Goal: Information Seeking & Learning: Learn about a topic

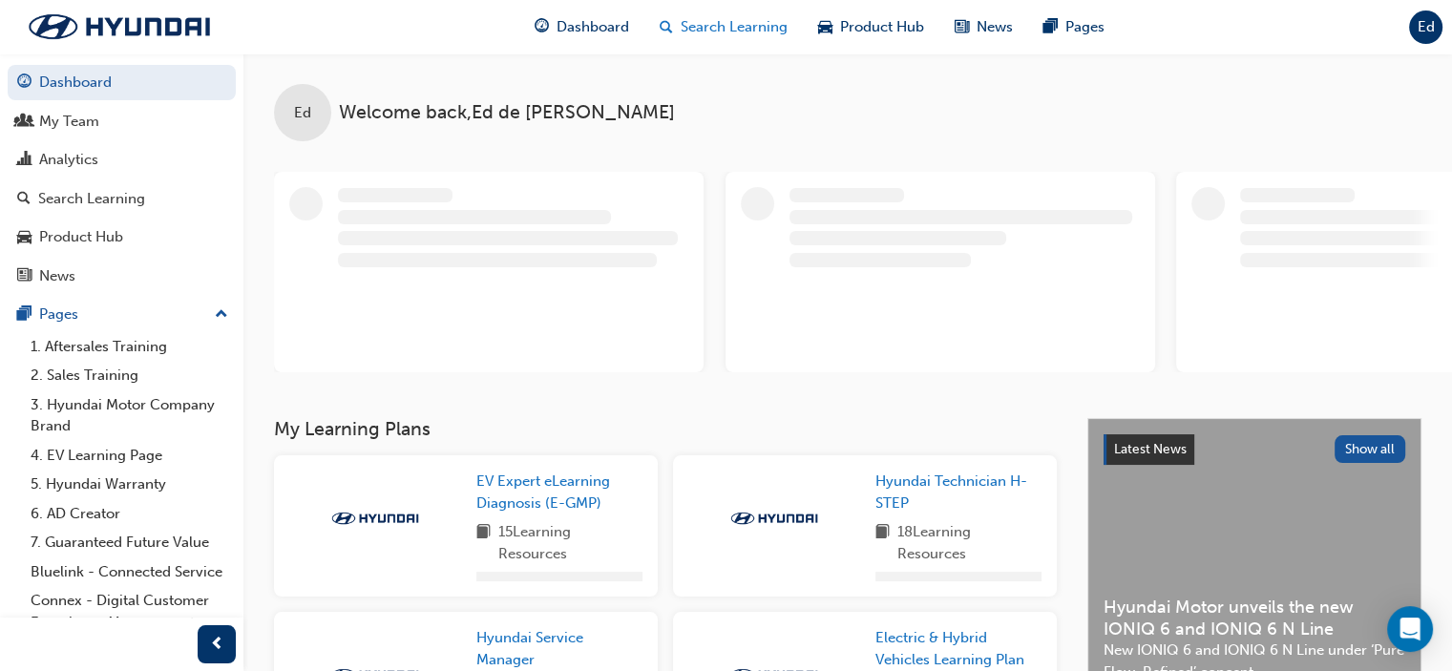
click at [719, 26] on span "Search Learning" at bounding box center [733, 27] width 107 height 22
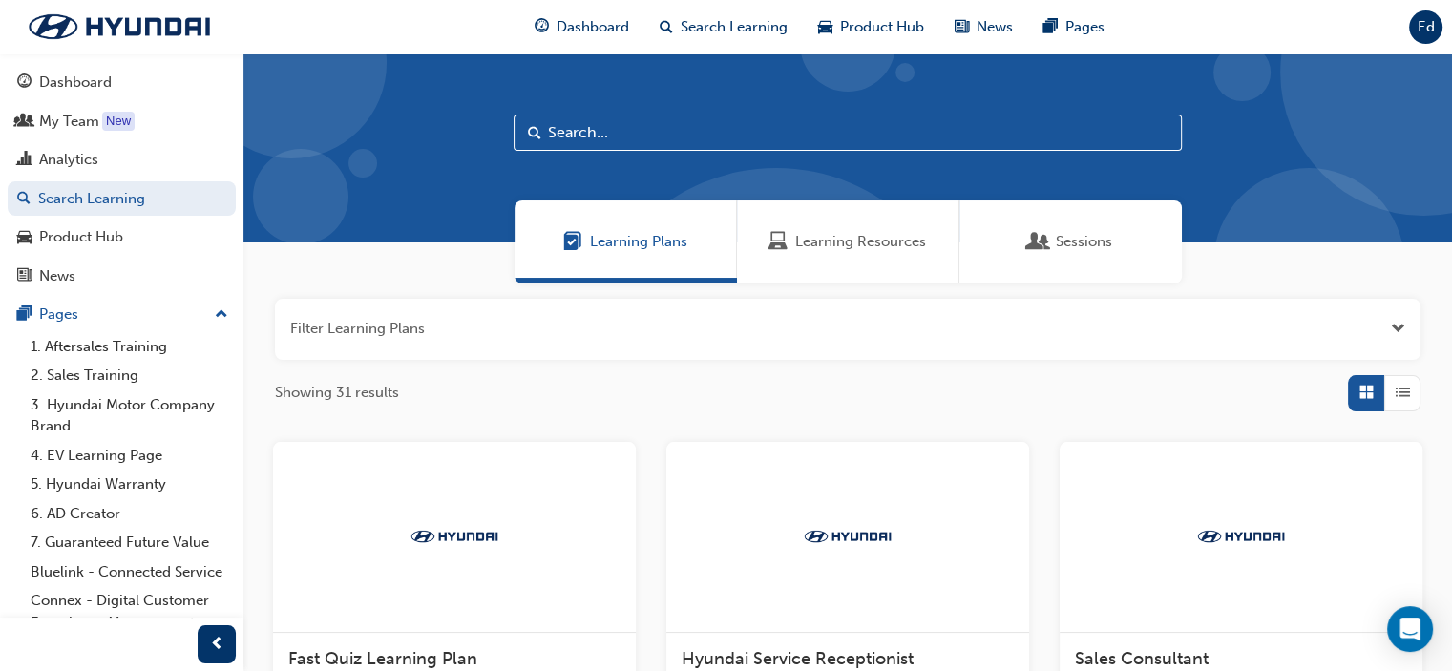
click at [829, 250] on span "Learning Resources" at bounding box center [860, 242] width 131 height 22
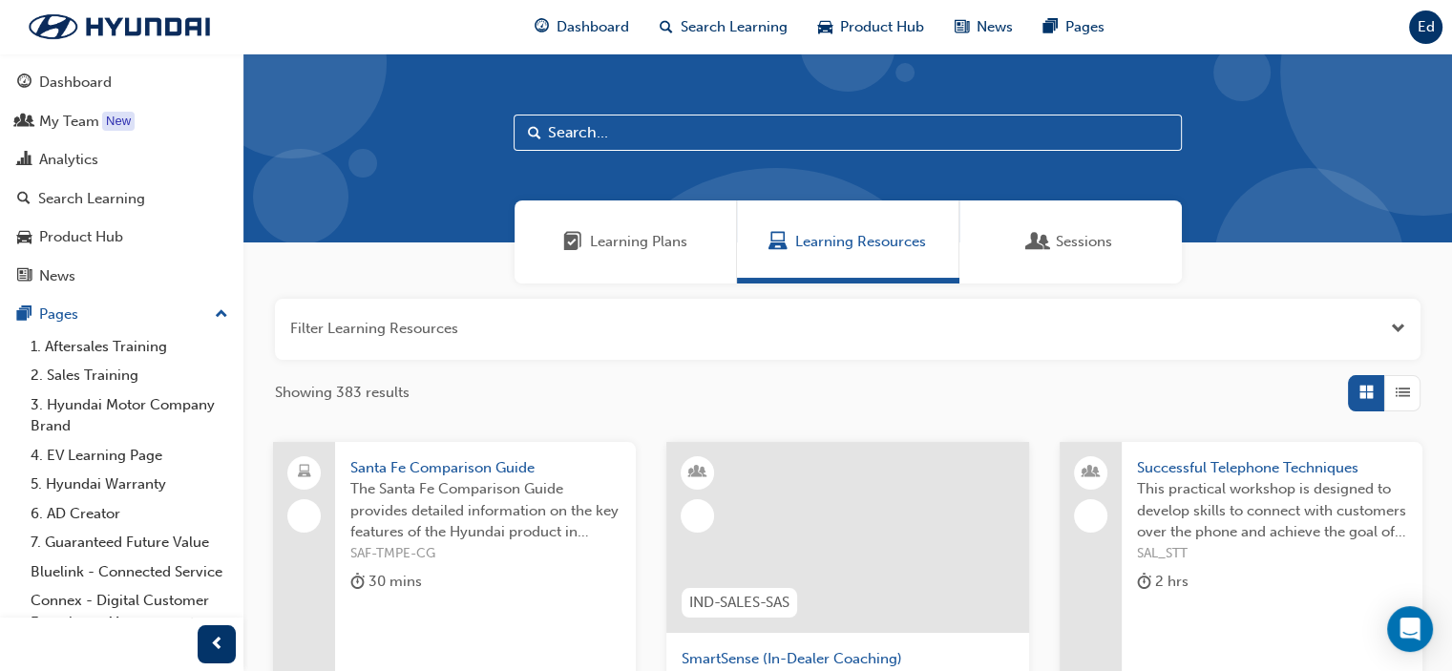
click at [629, 119] on input "text" at bounding box center [847, 133] width 668 height 36
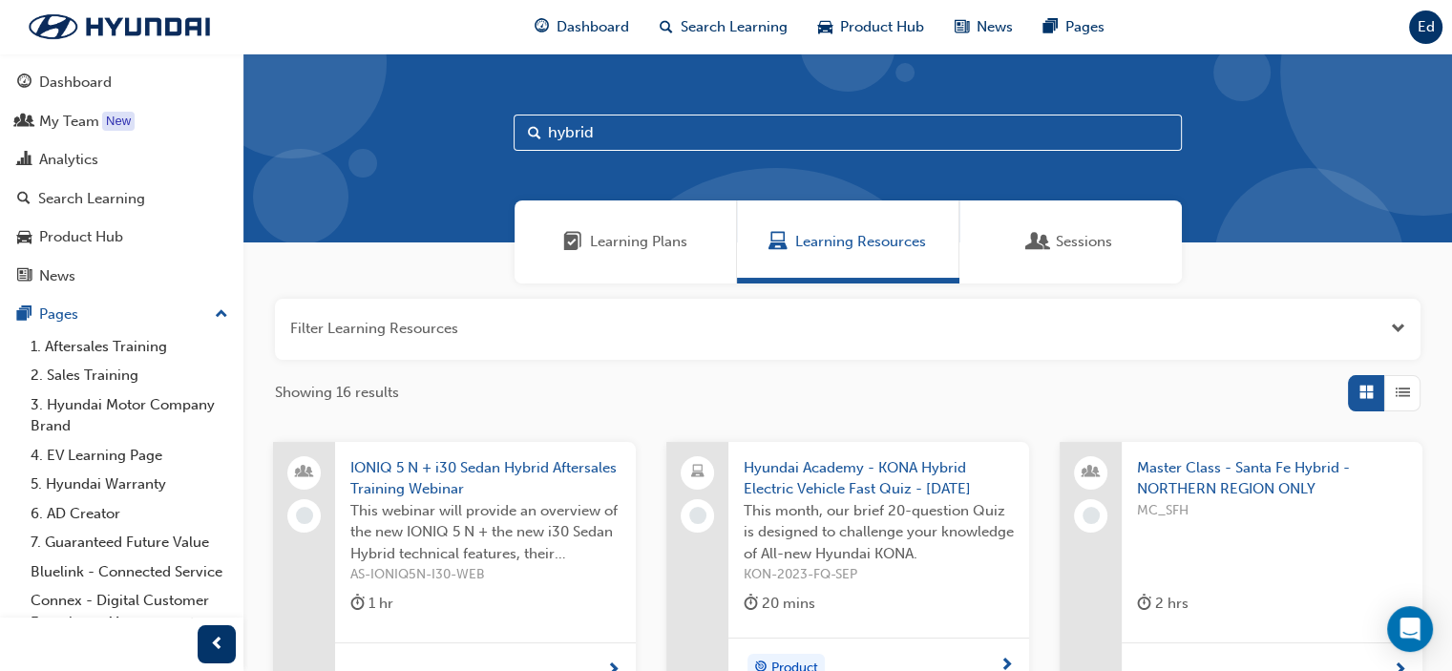
type input "hybrid"
click at [1410, 391] on div "button" at bounding box center [1402, 393] width 36 height 36
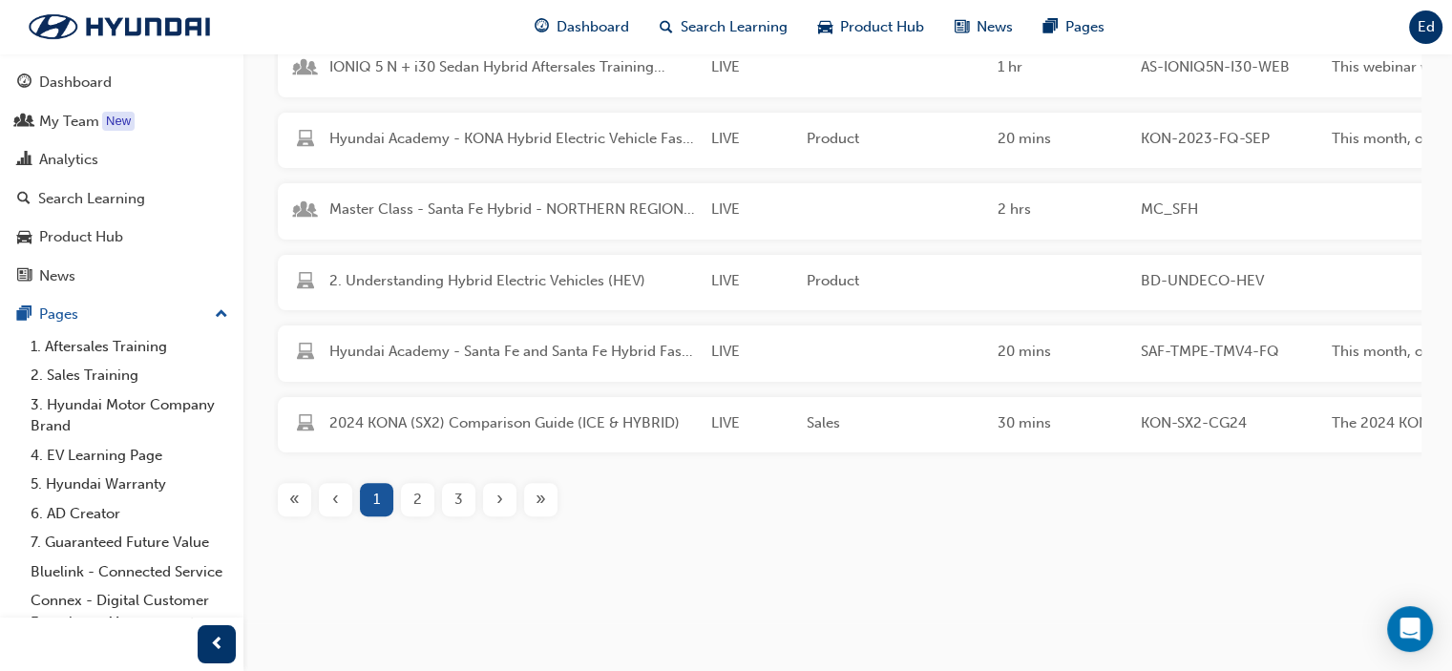
scroll to position [450, 0]
click at [424, 503] on div "2" at bounding box center [417, 499] width 33 height 33
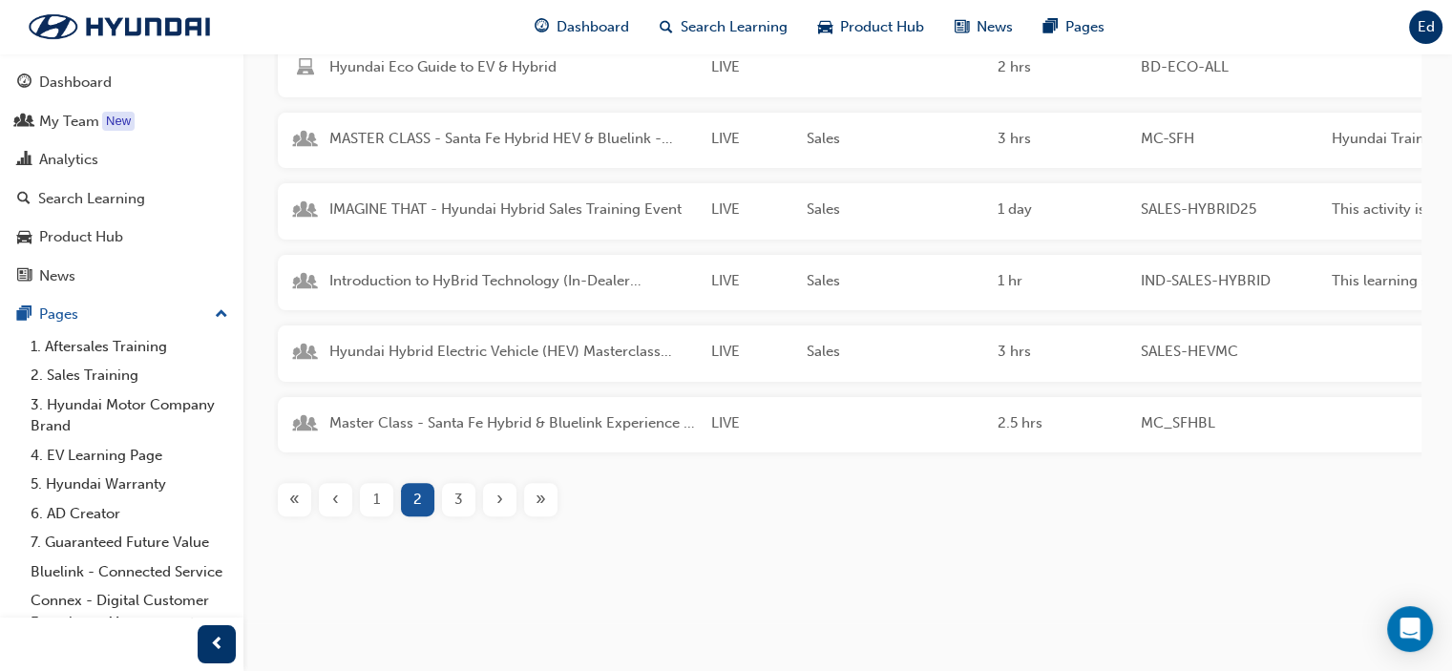
scroll to position [450, 0]
click at [456, 499] on span "3" at bounding box center [458, 500] width 9 height 22
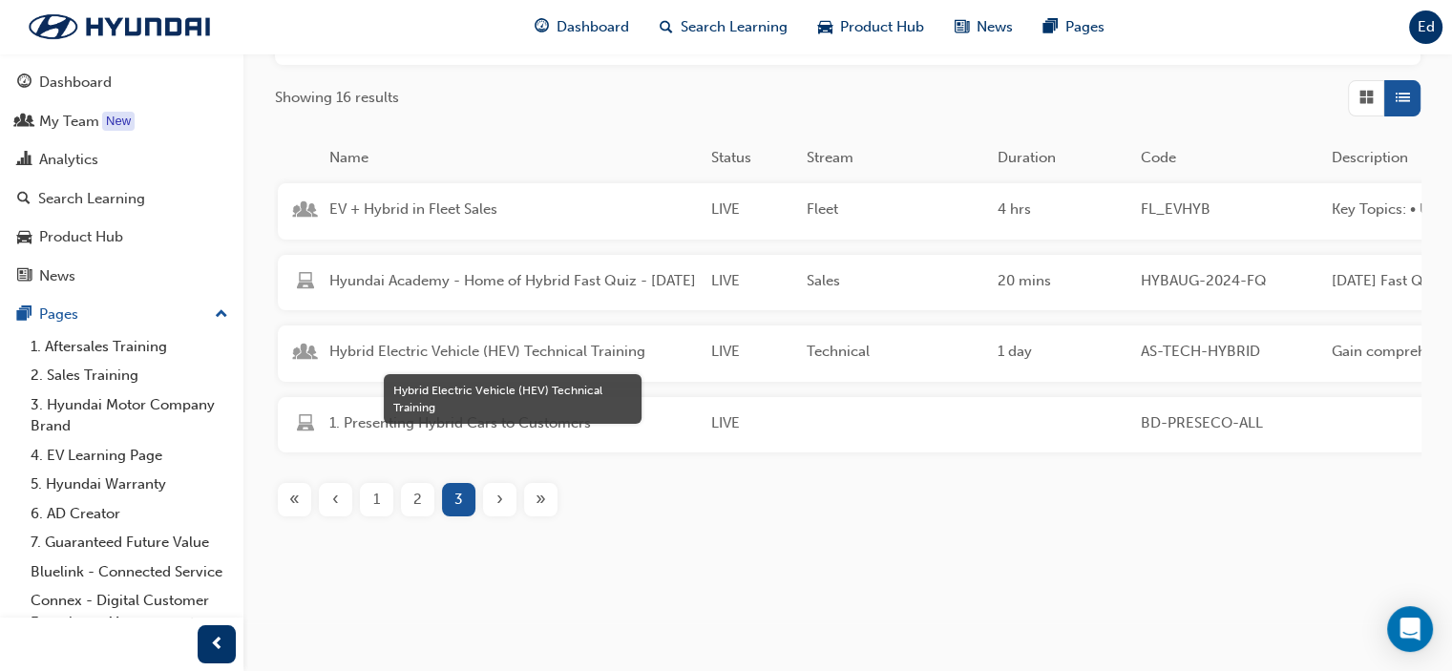
click at [463, 341] on span "Hybrid Electric Vehicle (HEV) Technical Training" at bounding box center [512, 352] width 366 height 22
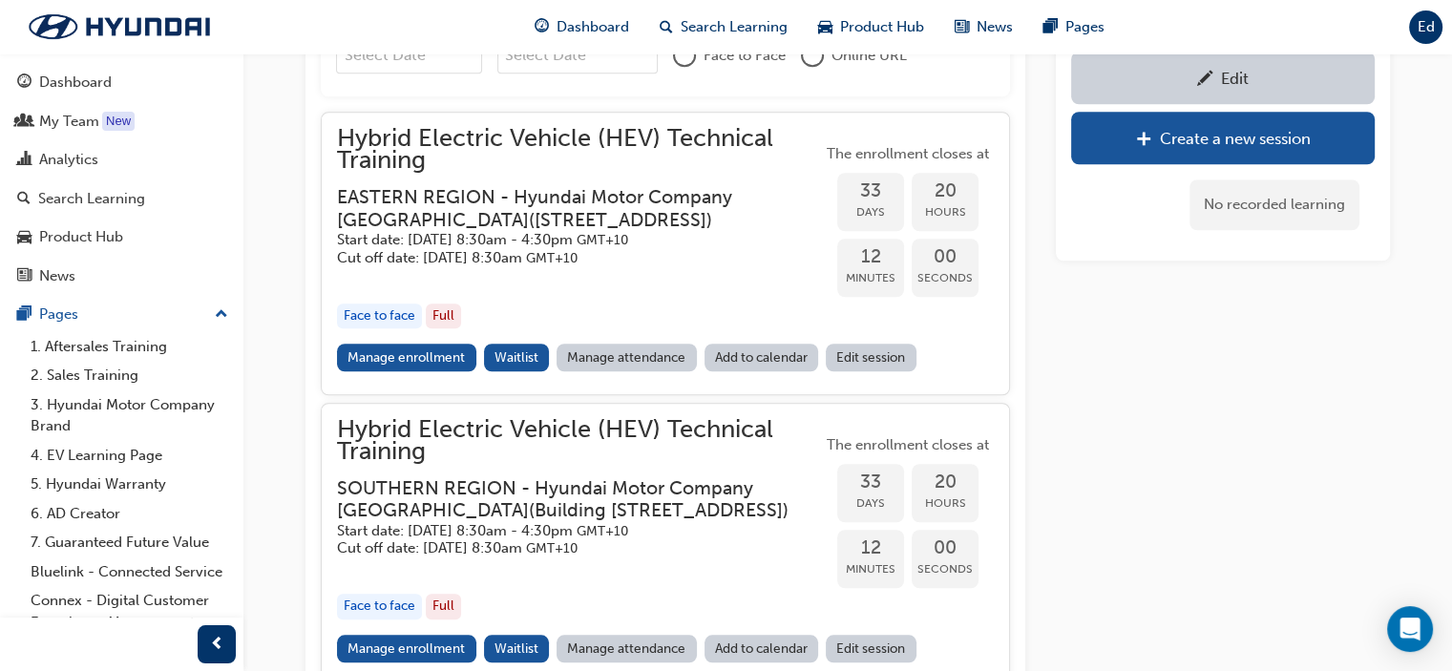
scroll to position [1527, 0]
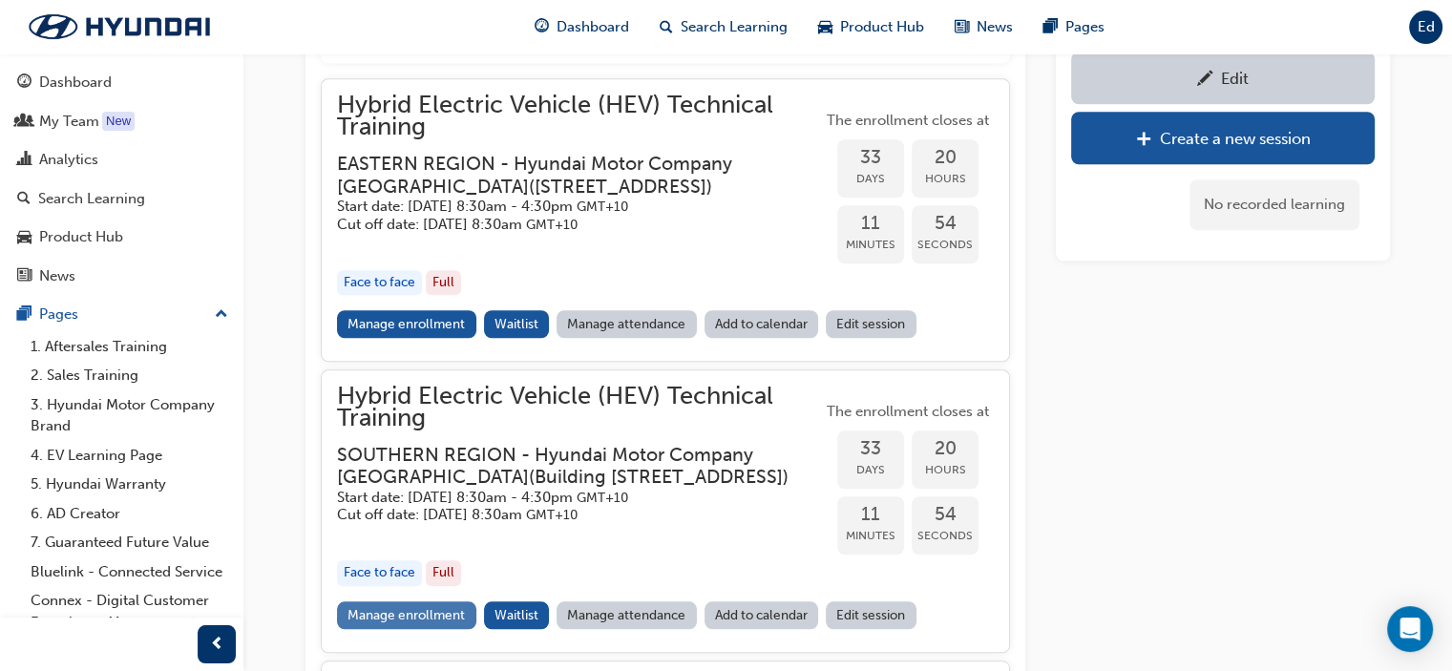
click at [432, 629] on link "Manage enrollment" at bounding box center [406, 615] width 139 height 28
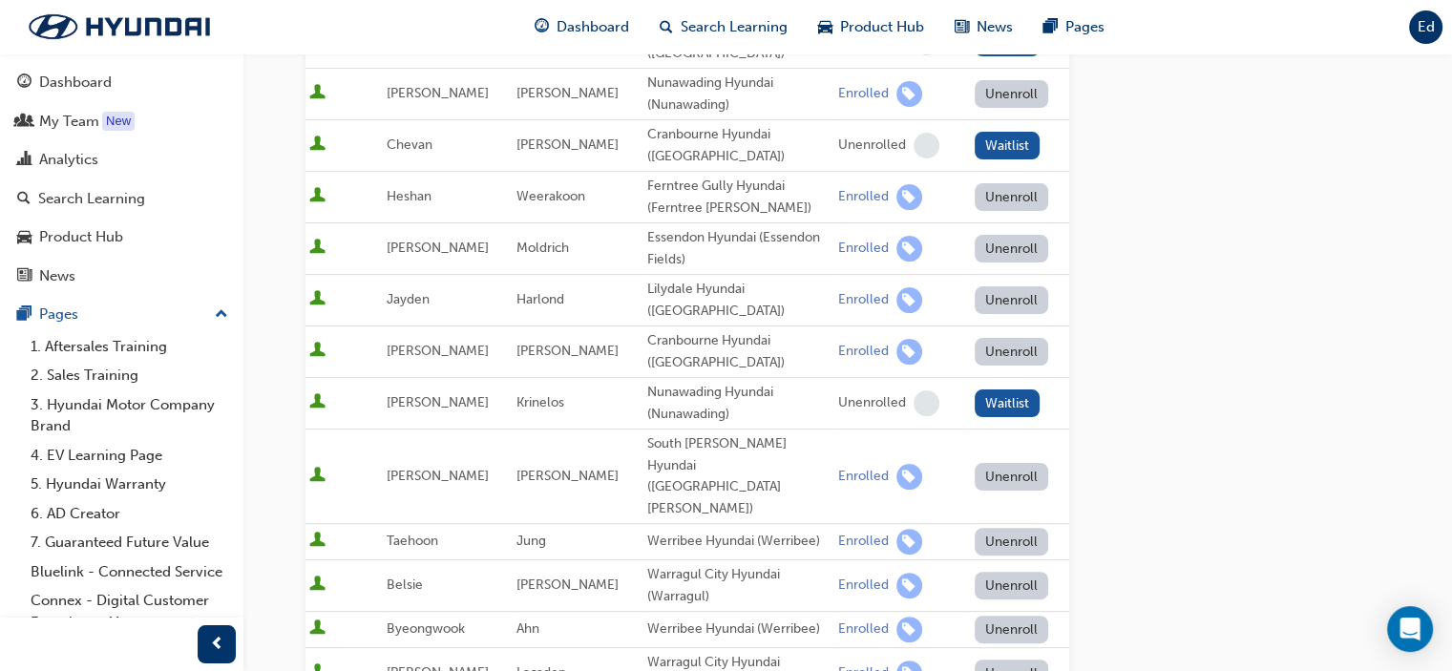
scroll to position [477, 0]
